Goal: Information Seeking & Learning: Check status

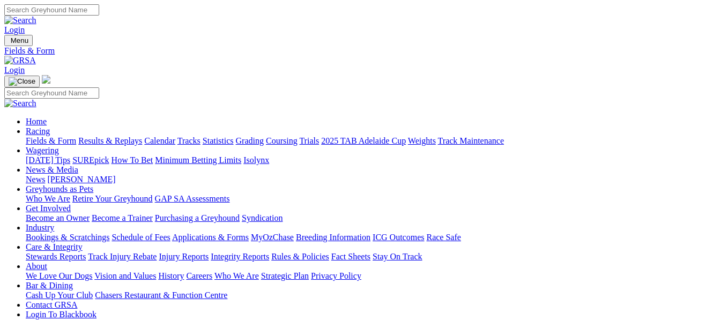
click at [135, 136] on link "Results & Replays" at bounding box center [110, 140] width 64 height 9
